Goal: Check status: Check status

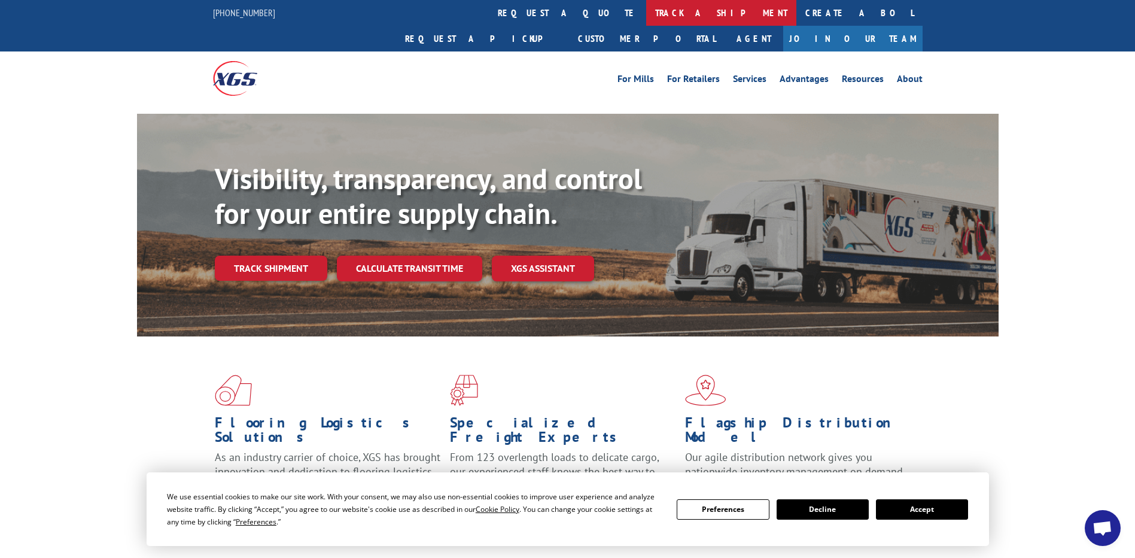
click at [646, 13] on link "track a shipment" at bounding box center [721, 13] width 150 height 26
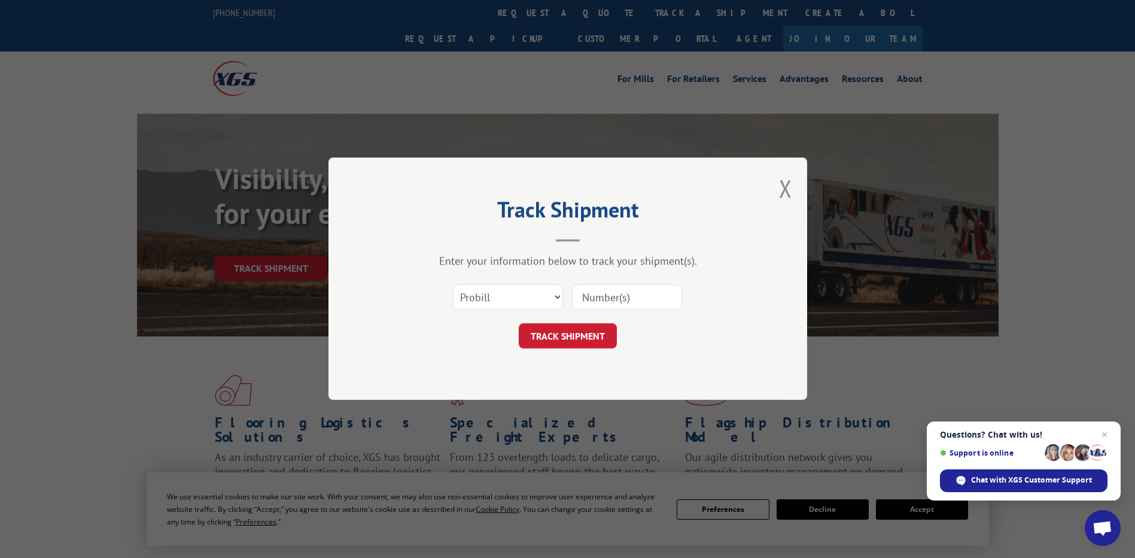
click at [597, 294] on input at bounding box center [627, 297] width 110 height 25
paste input "17620113"
type input "17620113"
click at [583, 338] on button "TRACK SHIPMENT" at bounding box center [568, 336] width 98 height 25
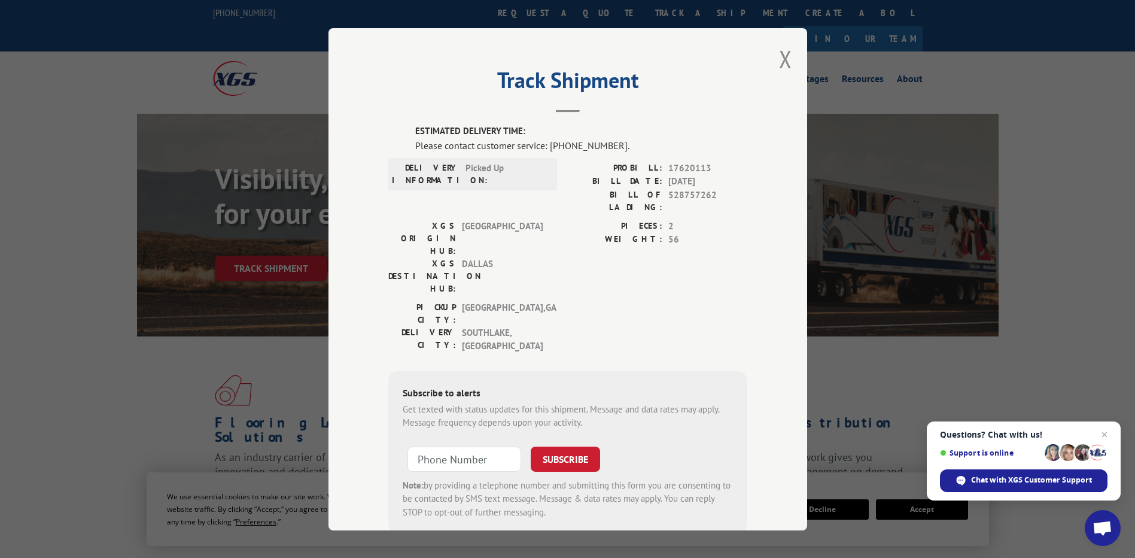
click at [678, 370] on div "Subscribe to alerts Get texted with status updates for this shipment. Message a…" at bounding box center [567, 451] width 359 height 163
click at [419, 326] on label "DELIVERY CITY:" at bounding box center [422, 339] width 68 height 27
click at [779, 58] on button "Close modal" at bounding box center [785, 59] width 13 height 32
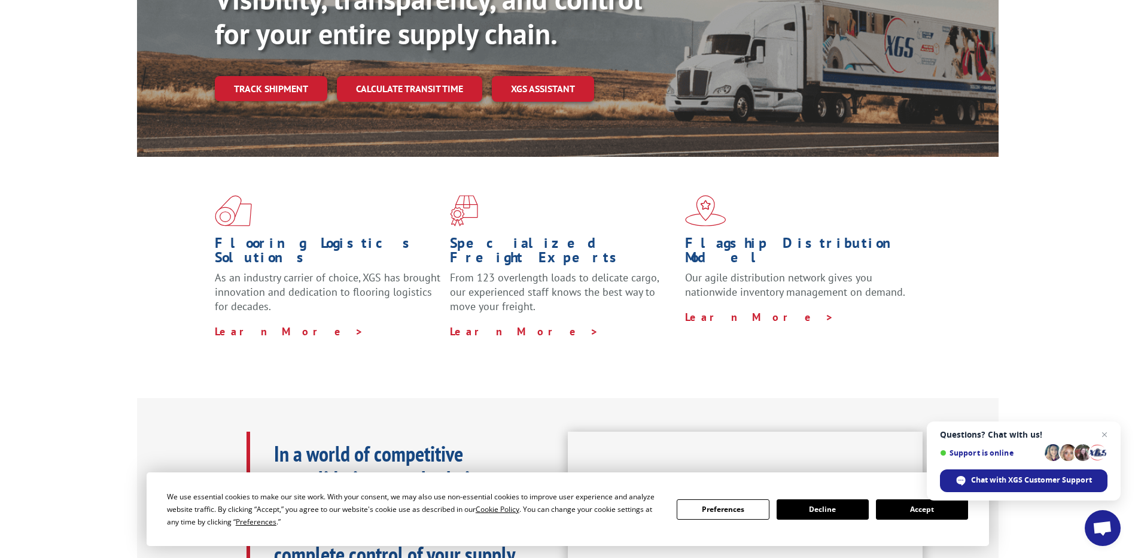
scroll to position [60, 0]
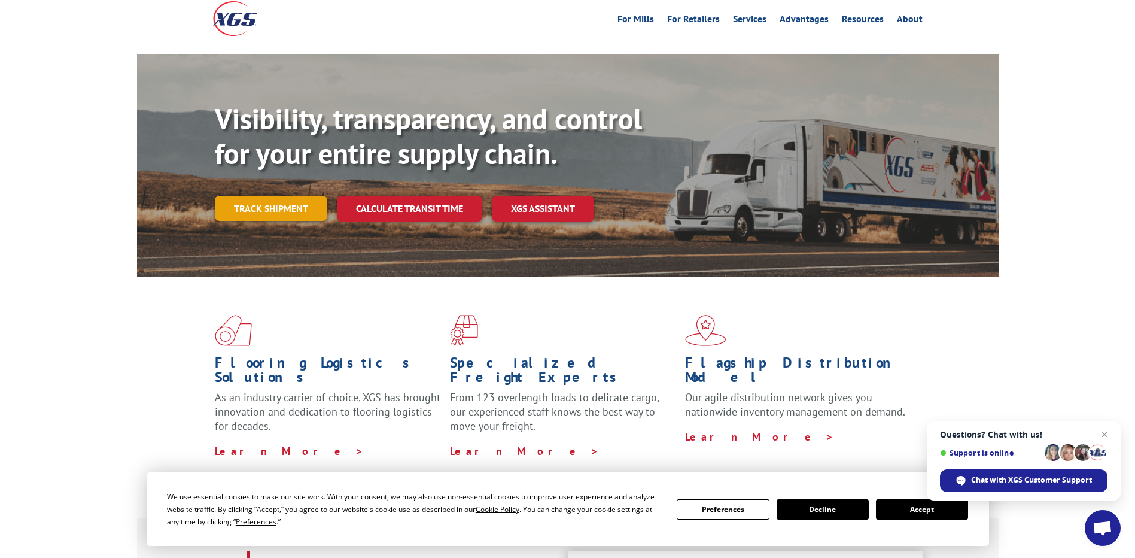
click at [282, 196] on link "Track shipment" at bounding box center [271, 208] width 113 height 25
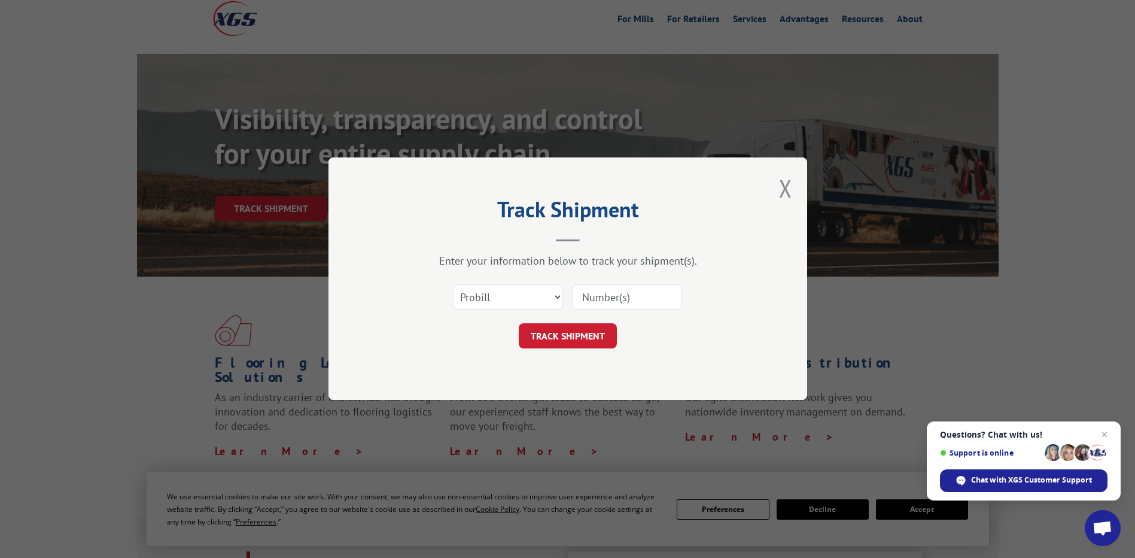
click at [597, 293] on input at bounding box center [627, 297] width 110 height 25
paste input "17620113"
type input "17620113"
click at [566, 339] on button "TRACK SHIPMENT" at bounding box center [568, 336] width 98 height 25
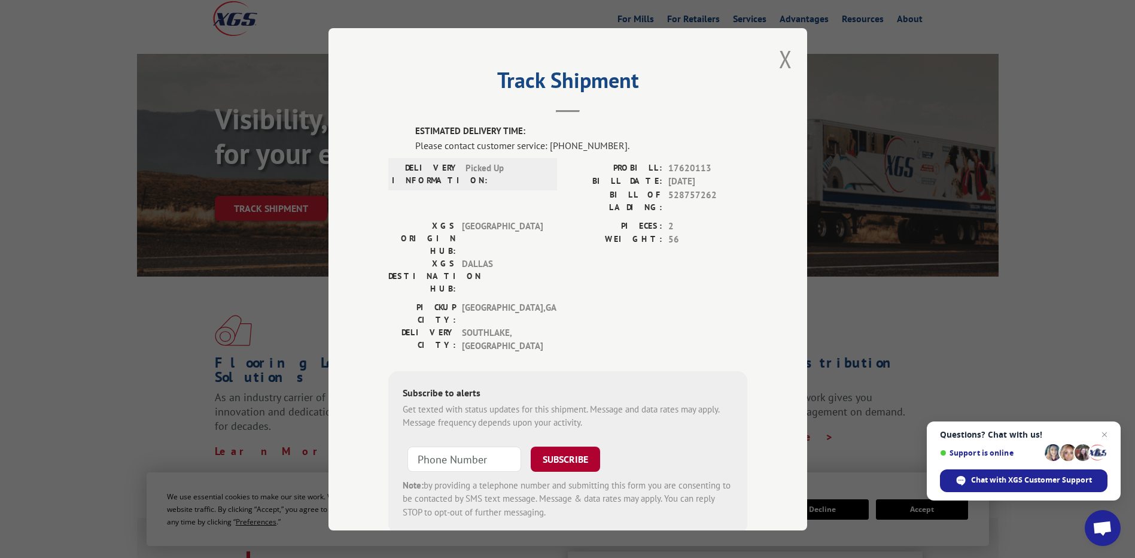
scroll to position [13, 0]
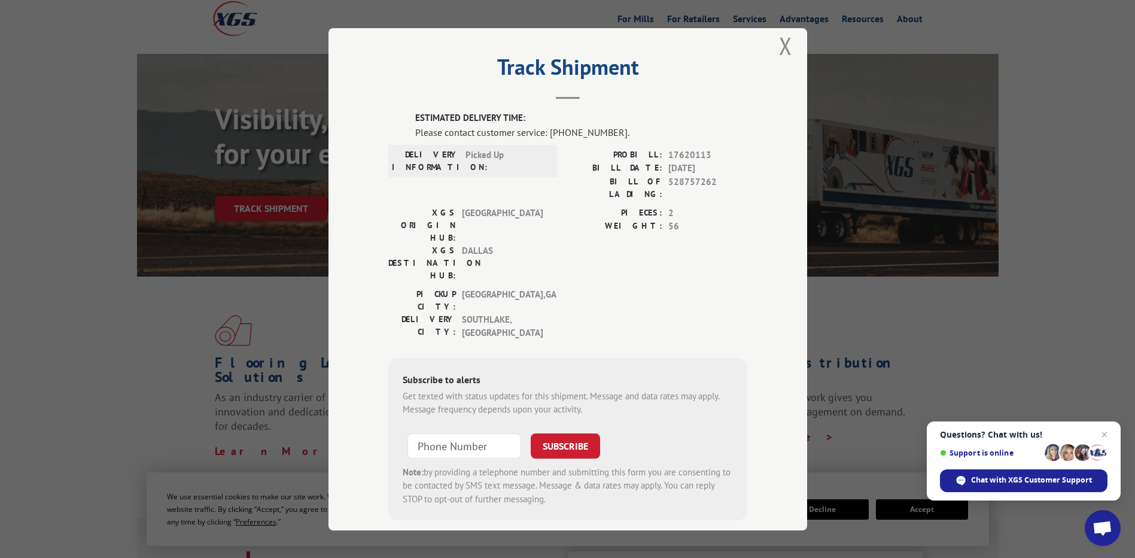
type input "+1 (___) ___-____"
click at [472, 433] on input "+1 (___) ___-____" at bounding box center [465, 445] width 114 height 25
click at [779, 48] on button "Close modal" at bounding box center [785, 46] width 13 height 32
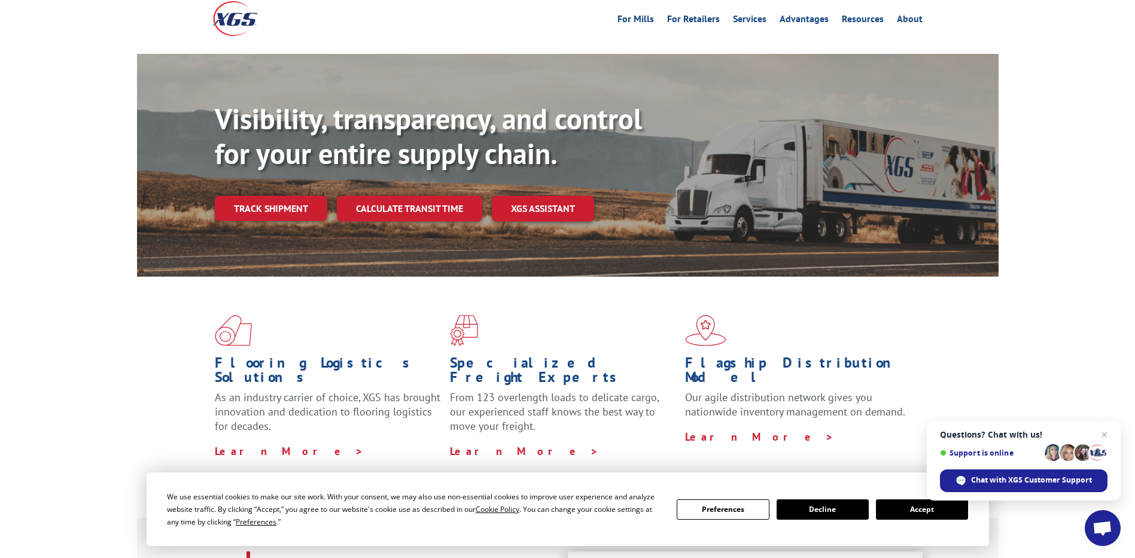
click at [1104, 529] on span "Open chat" at bounding box center [1103, 529] width 20 height 17
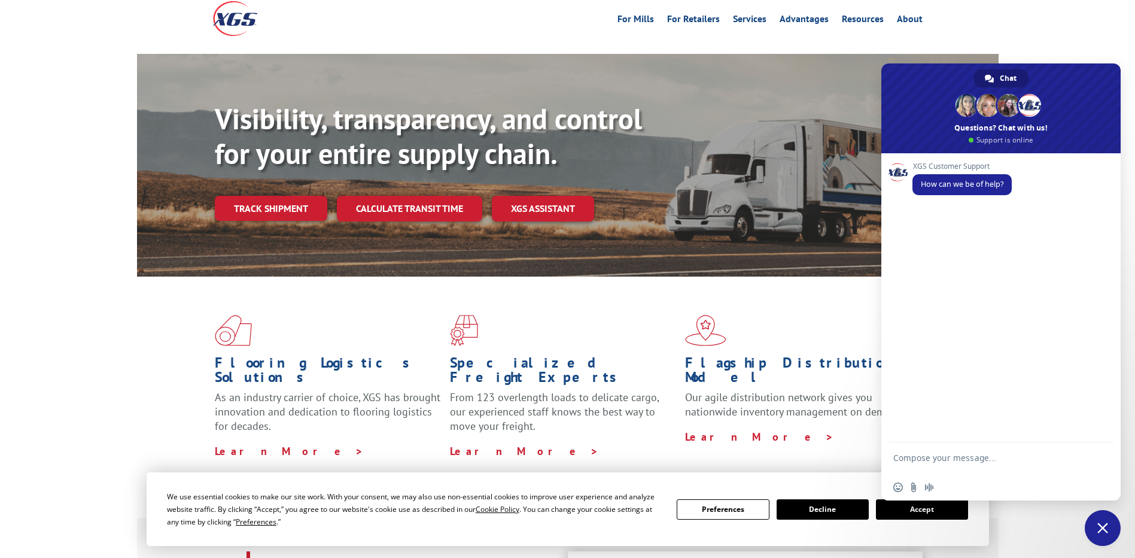
paste textarea "17620113"
click at [971, 458] on textarea "Compose your message..." at bounding box center [987, 463] width 189 height 22
type textarea "17620113"
click at [1098, 458] on span "Send" at bounding box center [1100, 459] width 9 height 9
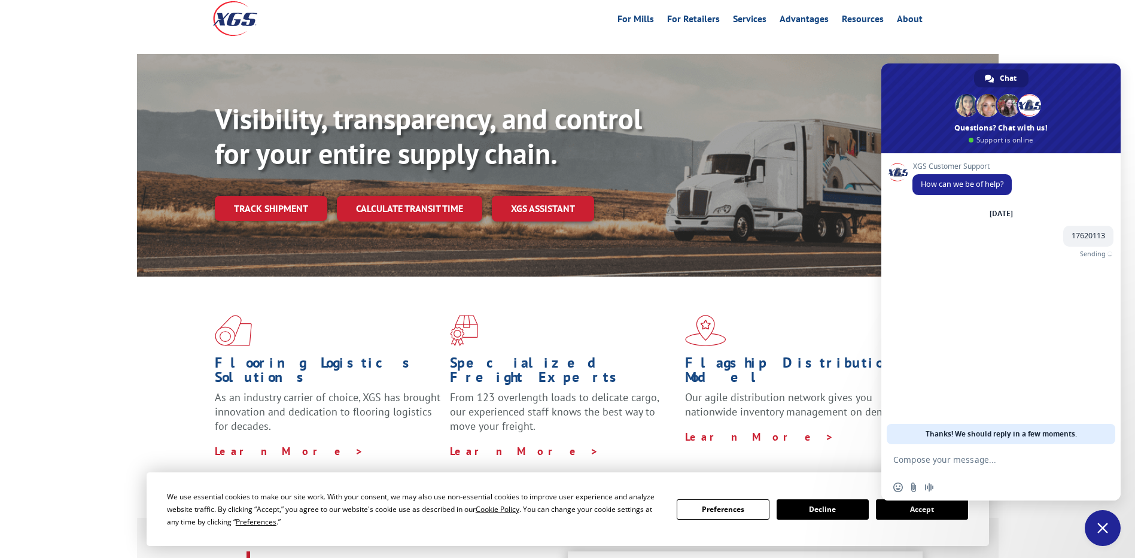
click at [986, 456] on textarea "Compose your message..." at bounding box center [987, 459] width 189 height 11
type textarea "What is the estimated delivery date ?"
click at [1096, 453] on span "Send" at bounding box center [1100, 457] width 9 height 9
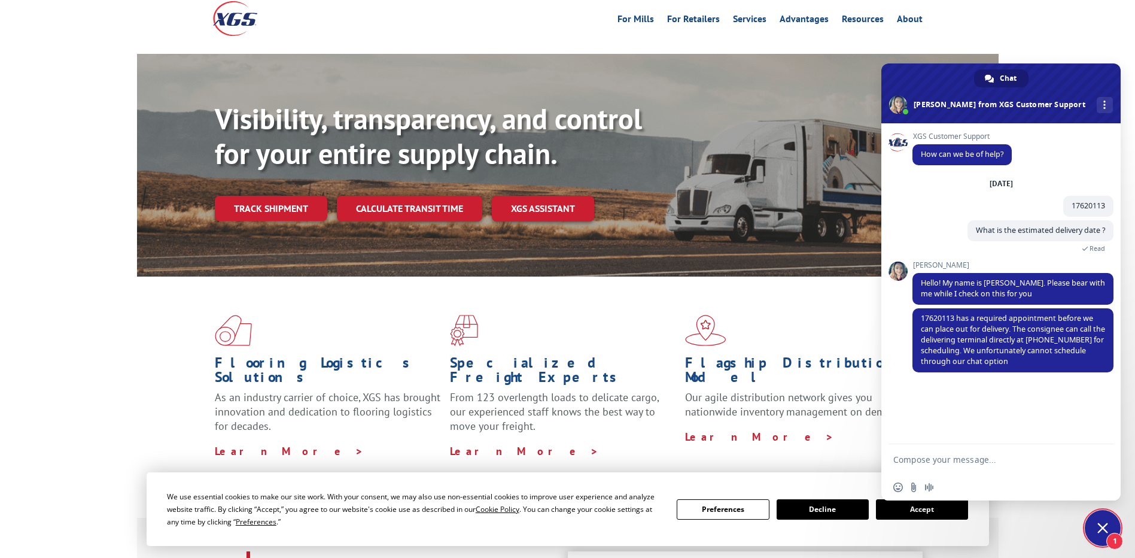
click at [984, 449] on form at bounding box center [987, 460] width 189 height 32
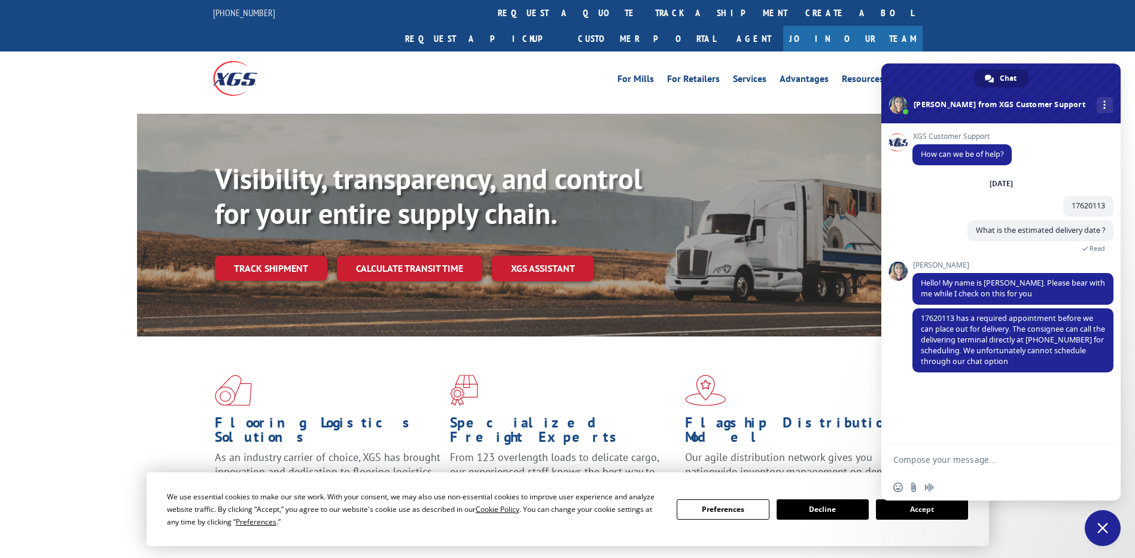
click at [1030, 454] on form at bounding box center [987, 460] width 189 height 32
click at [973, 461] on textarea "Compose your message..." at bounding box center [987, 459] width 189 height 11
type textarea "i dont want to schedule for that"
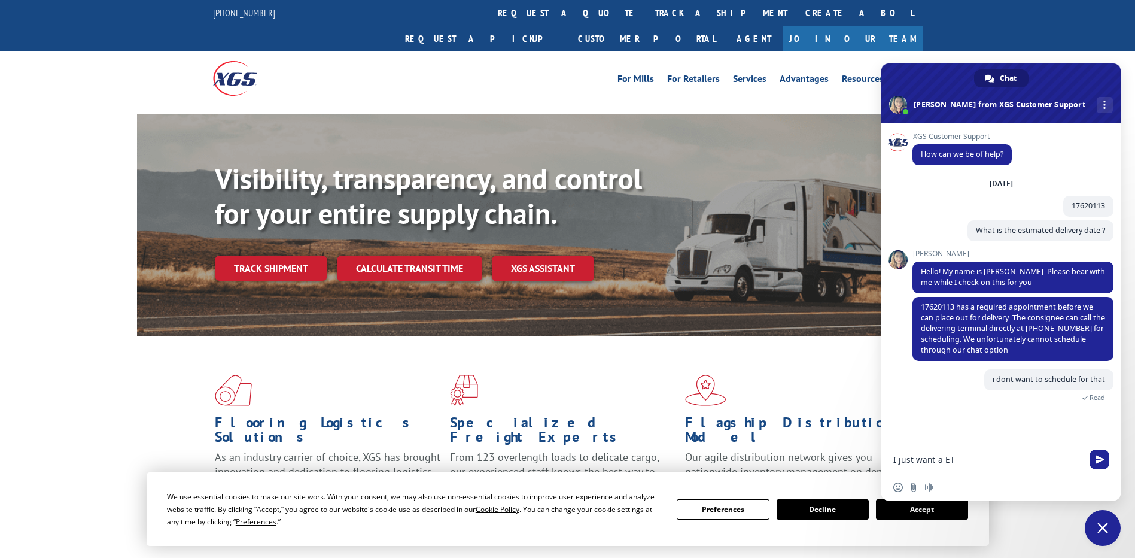
type textarea "I just want a ETA"
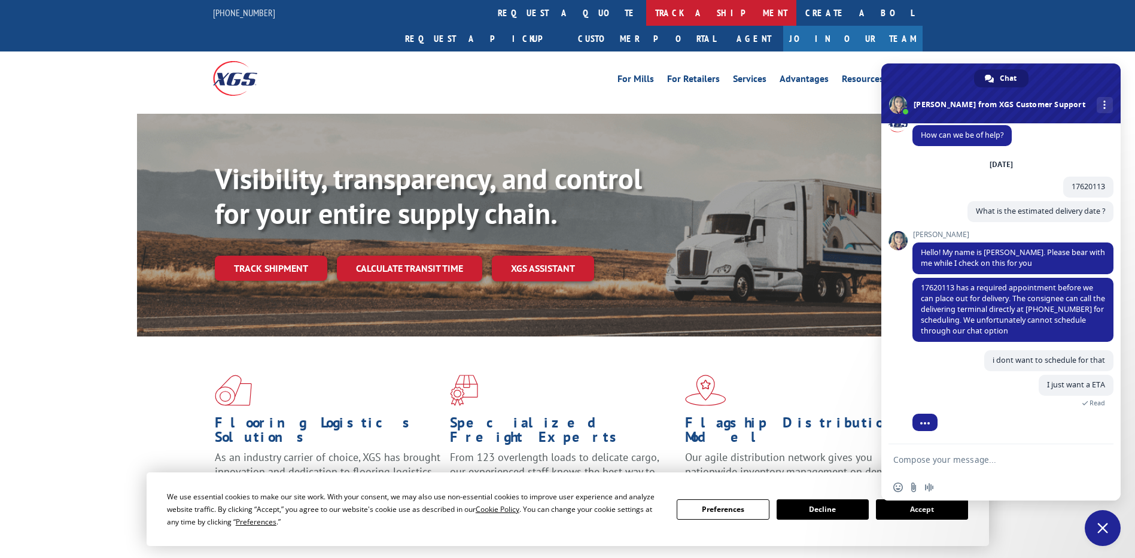
click at [646, 13] on link "track a shipment" at bounding box center [721, 13] width 150 height 26
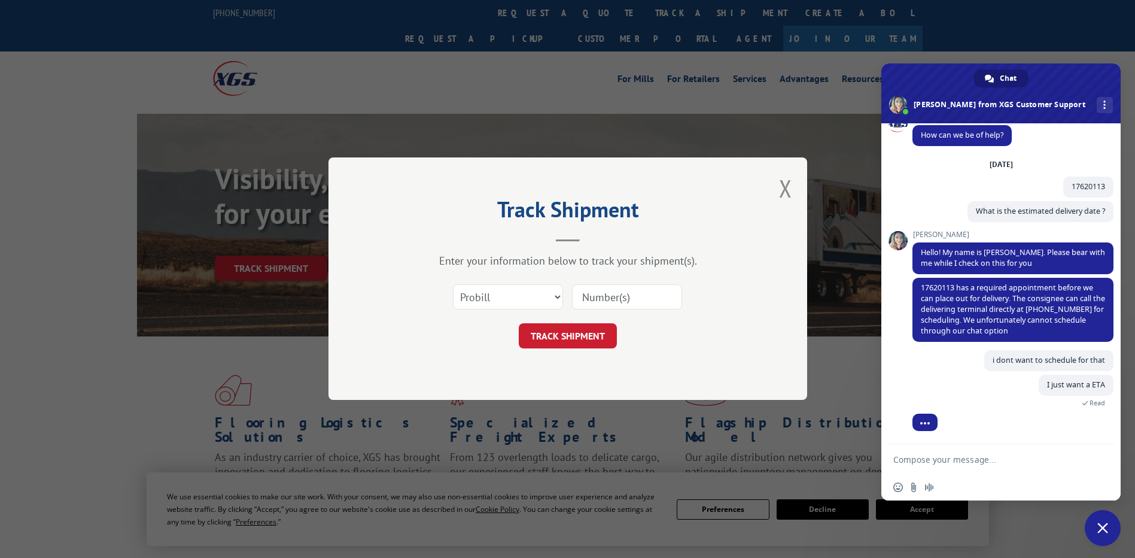
click at [622, 300] on input at bounding box center [627, 297] width 110 height 25
paste input "17620113"
type input "17620113"
click at [579, 329] on button "TRACK SHIPMENT" at bounding box center [568, 336] width 98 height 25
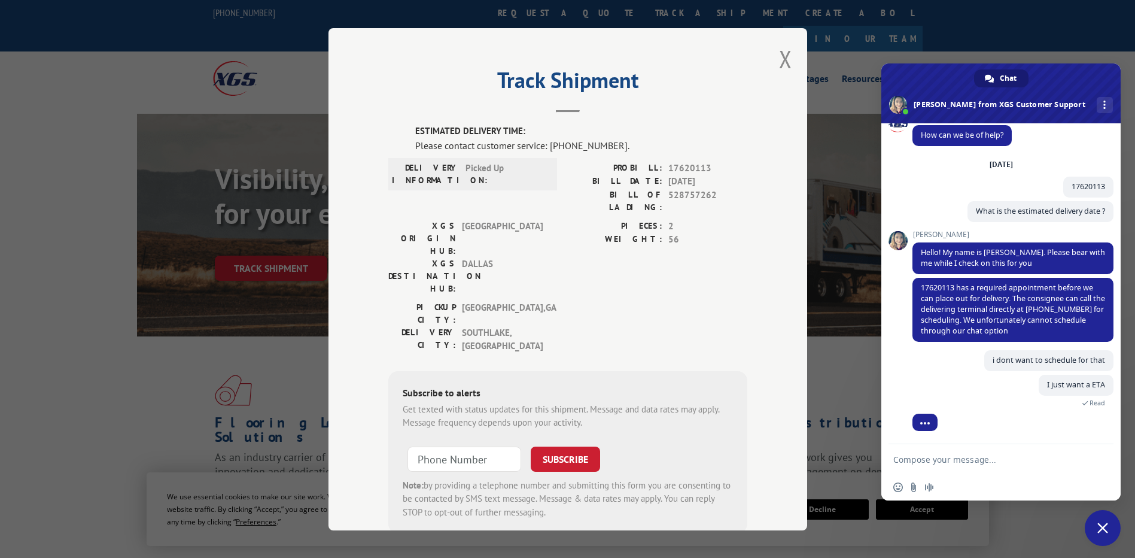
click at [537, 127] on label "ESTIMATED DELIVERY TIME:" at bounding box center [581, 131] width 332 height 14
click at [779, 60] on button "Close modal" at bounding box center [785, 59] width 13 height 32
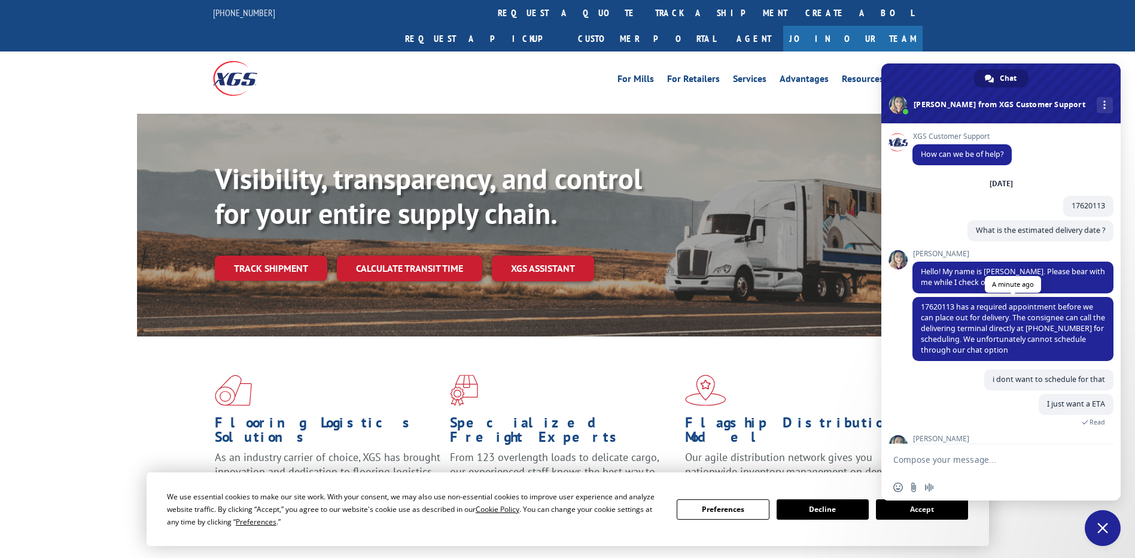
scroll to position [69, 0]
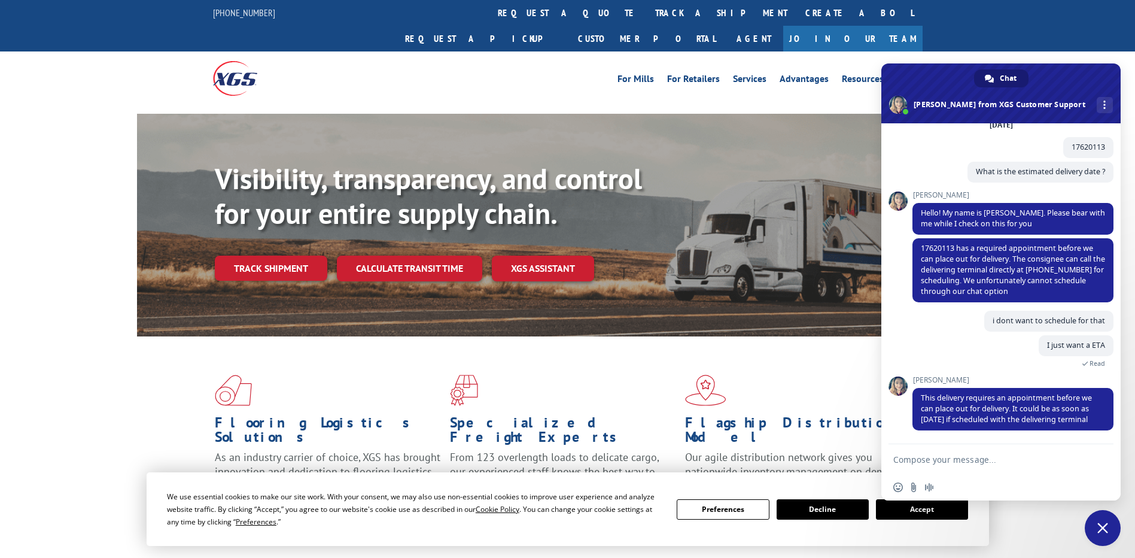
click at [956, 462] on textarea "Compose your message..." at bounding box center [987, 459] width 189 height 11
type textarea "OKAY"
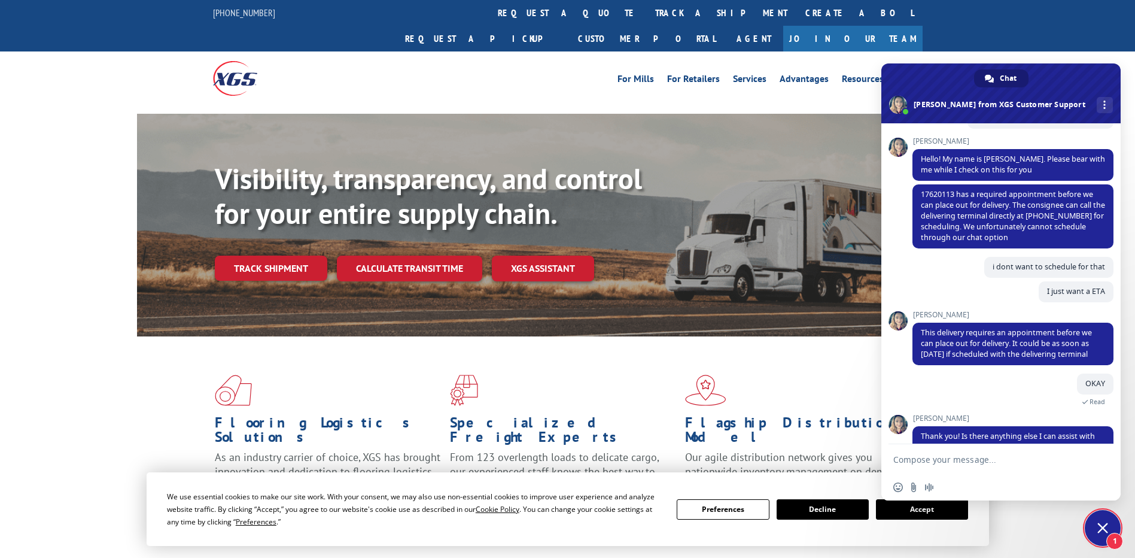
scroll to position [151, 0]
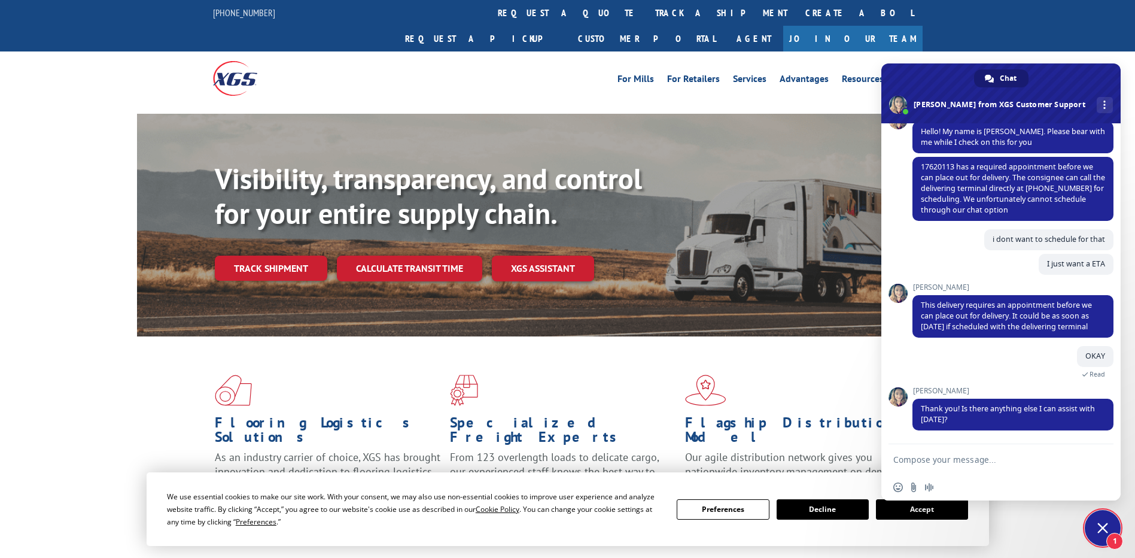
click at [980, 464] on textarea "Compose your message..." at bounding box center [987, 459] width 189 height 11
type textarea "B"
type textarea "NO"
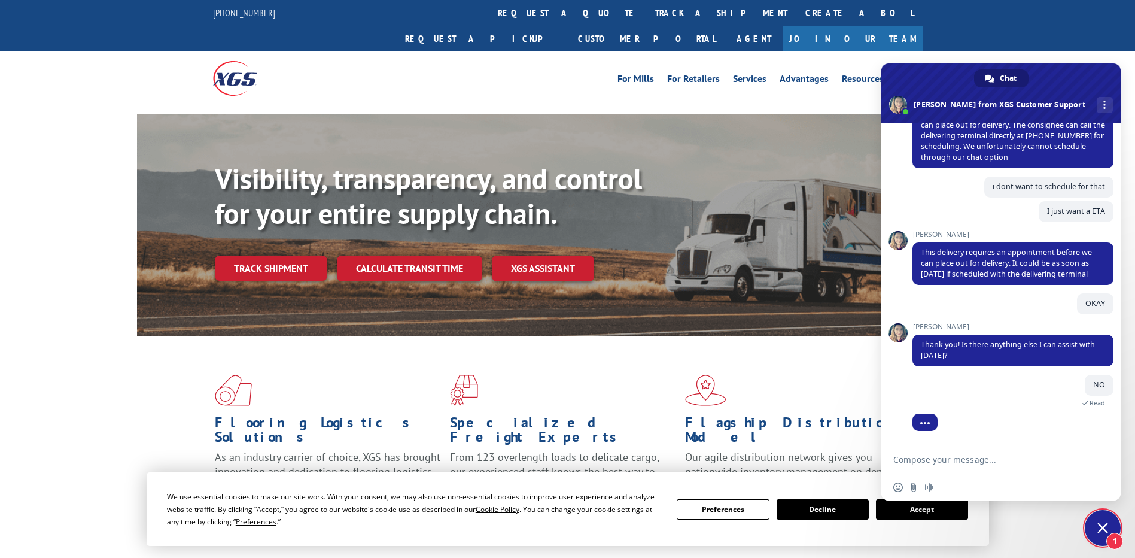
scroll to position [232, 0]
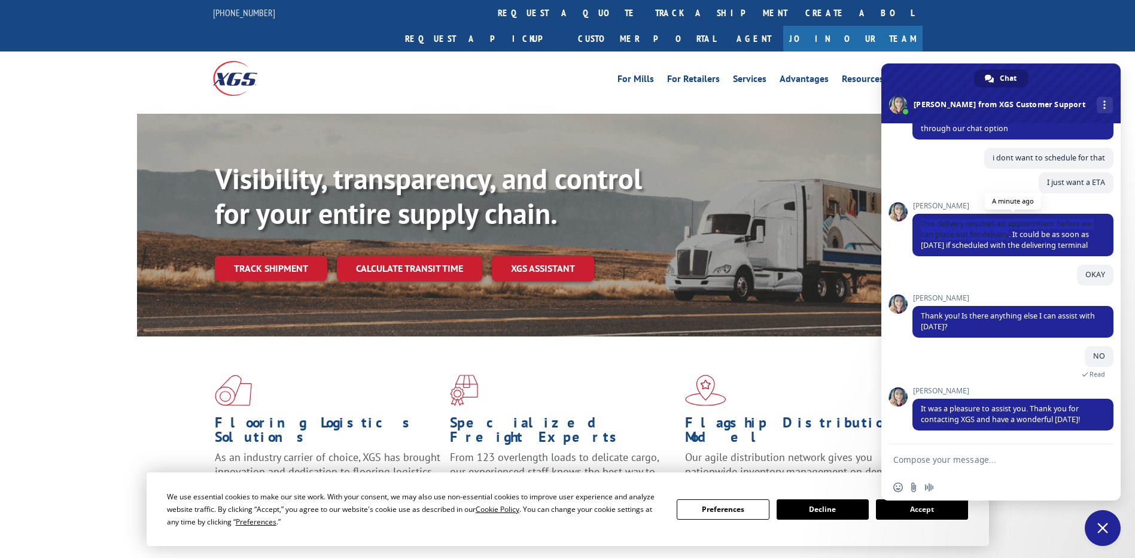
drag, startPoint x: 1011, startPoint y: 225, endPoint x: 922, endPoint y: 211, distance: 89.6
click at [922, 218] on span "This delivery requires an appointment before we can place out for delivery. It …" at bounding box center [1006, 234] width 171 height 32
copy span "This delivery requires an appointment before we can place out for delivery"
